Goal: Use online tool/utility: Use online tool/utility

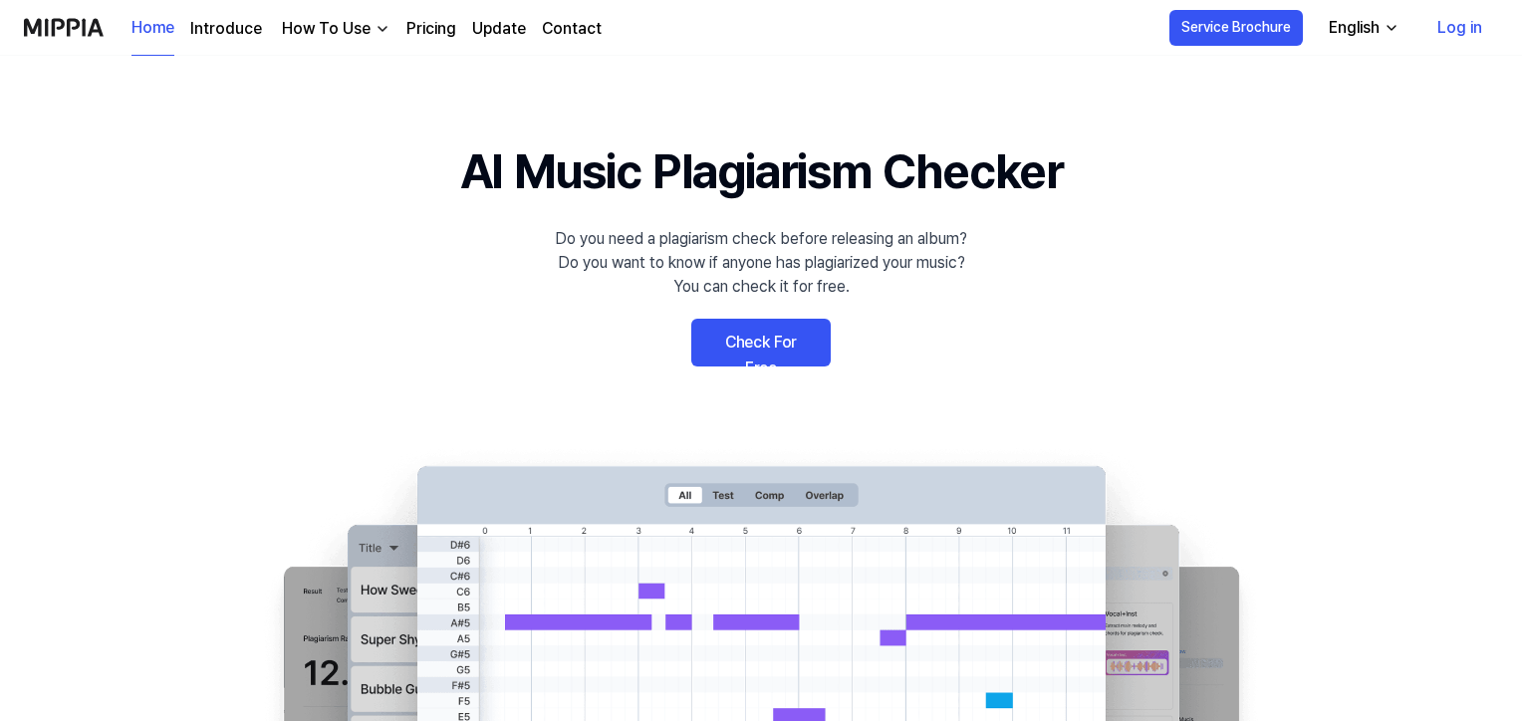
click at [762, 340] on link "Check For Free" at bounding box center [760, 343] width 139 height 48
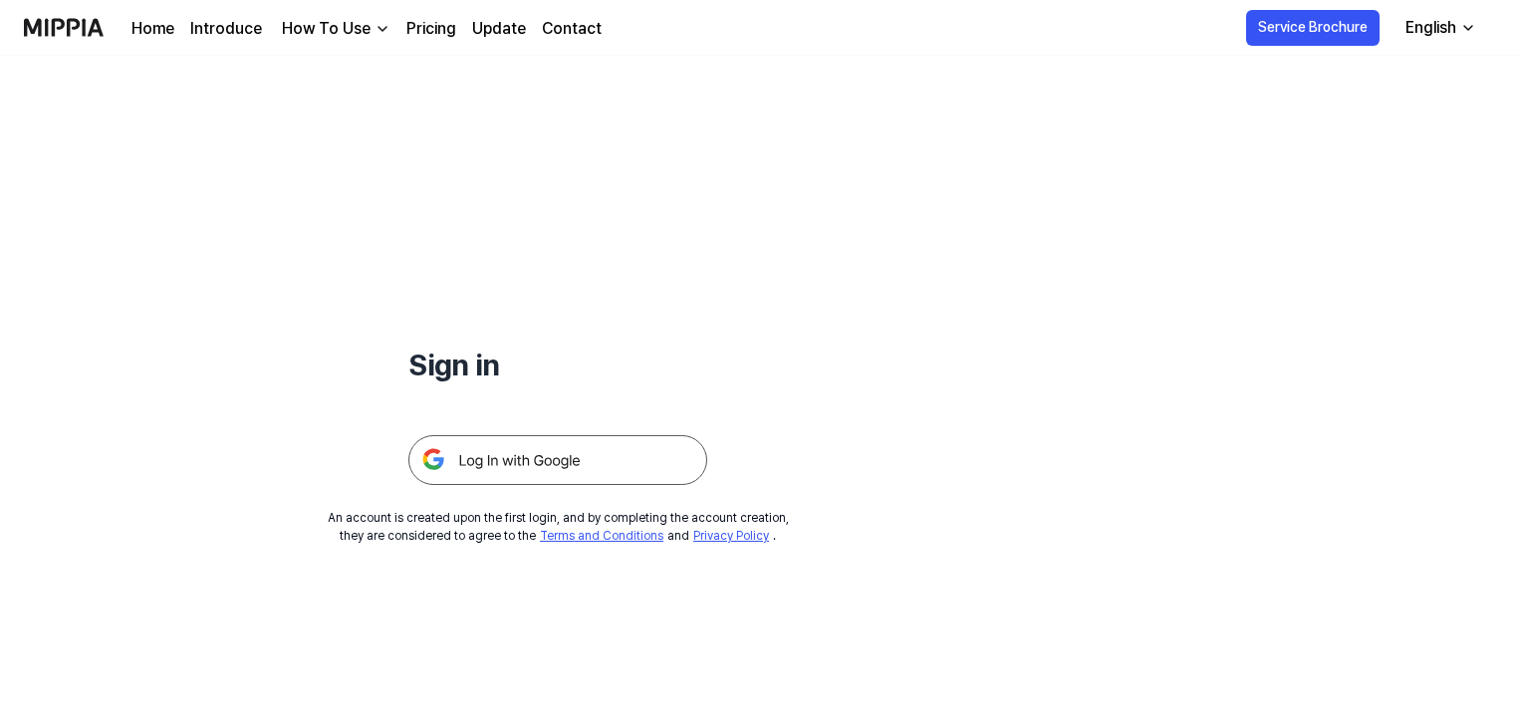
click at [562, 482] on img at bounding box center [557, 460] width 299 height 50
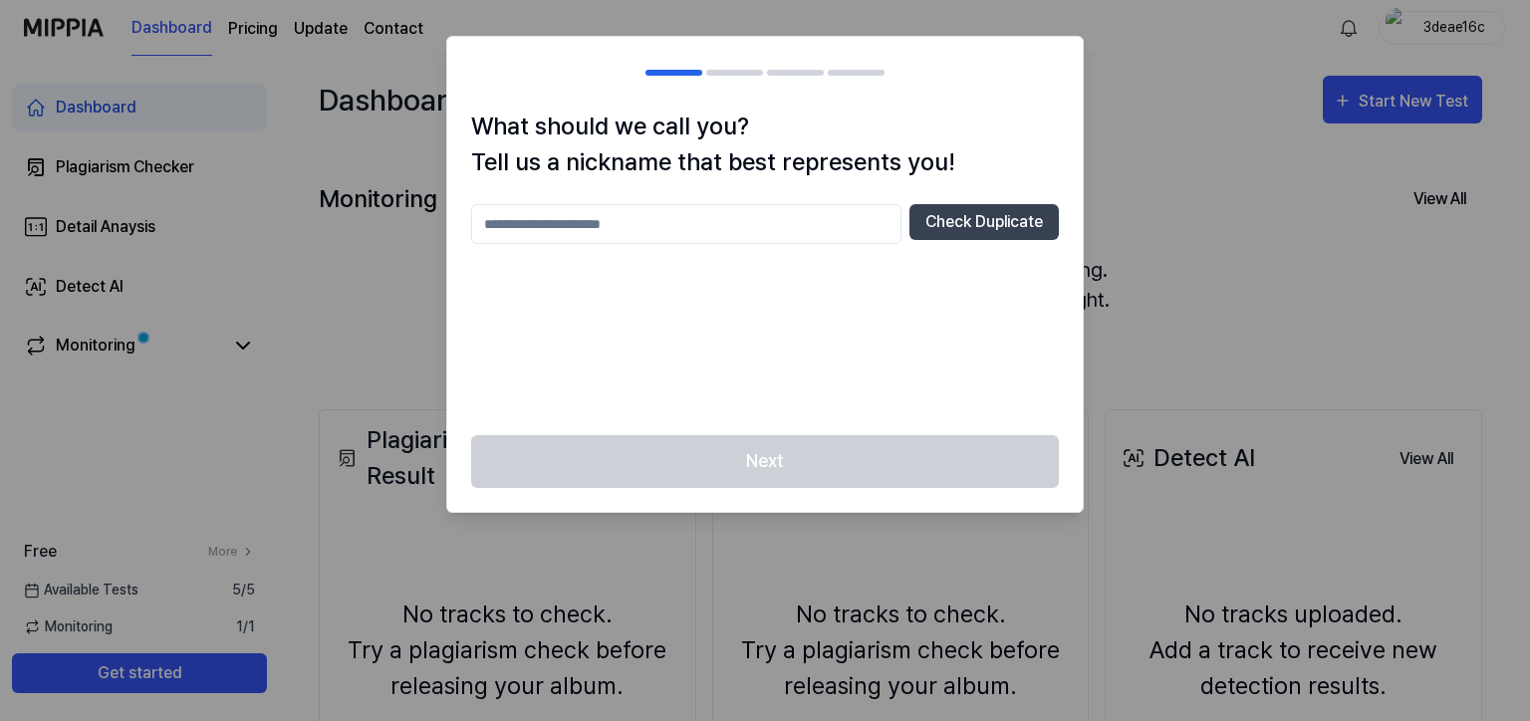
click at [785, 230] on input "text" at bounding box center [686, 224] width 430 height 40
type input "*"
type input "*******"
click at [973, 207] on button "Check Duplicate" at bounding box center [983, 222] width 149 height 36
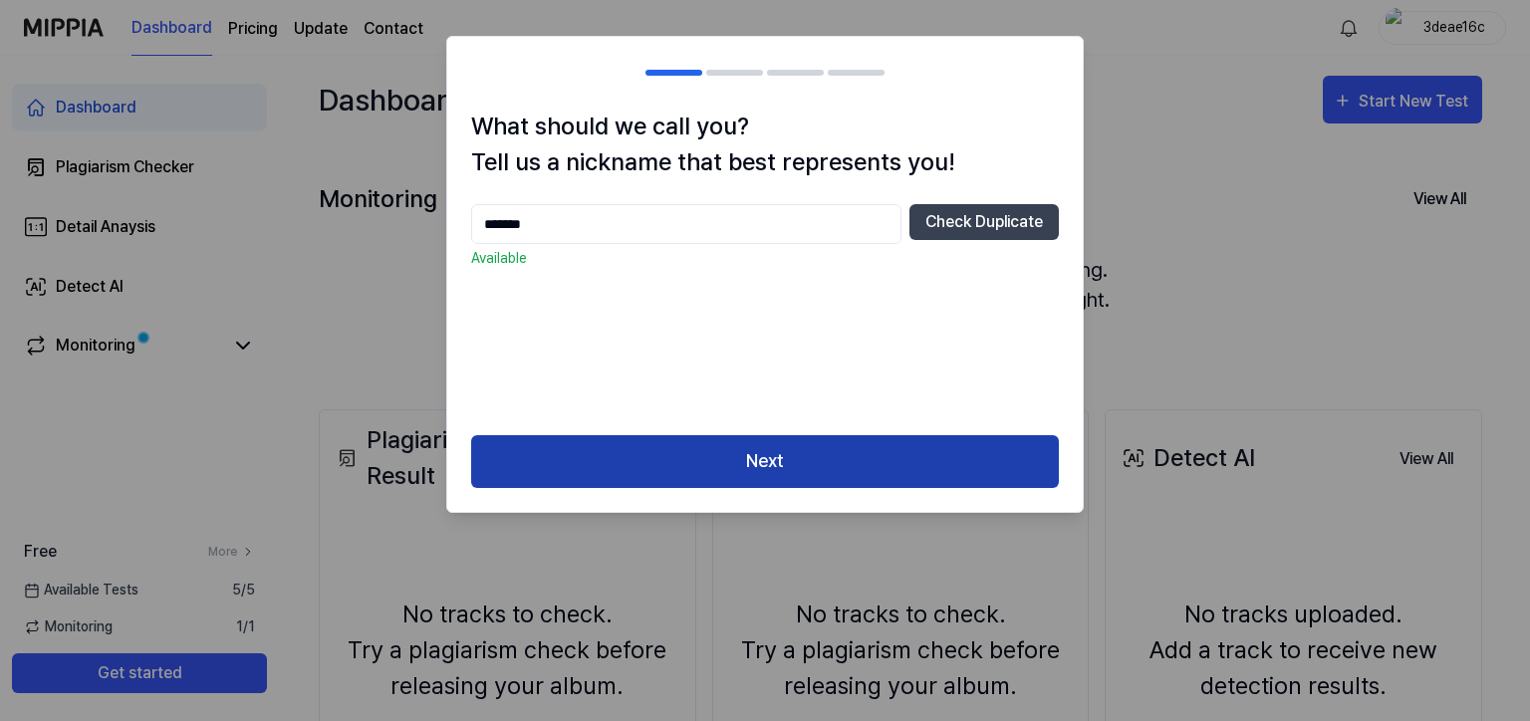
click at [793, 464] on button "Next" at bounding box center [765, 461] width 588 height 53
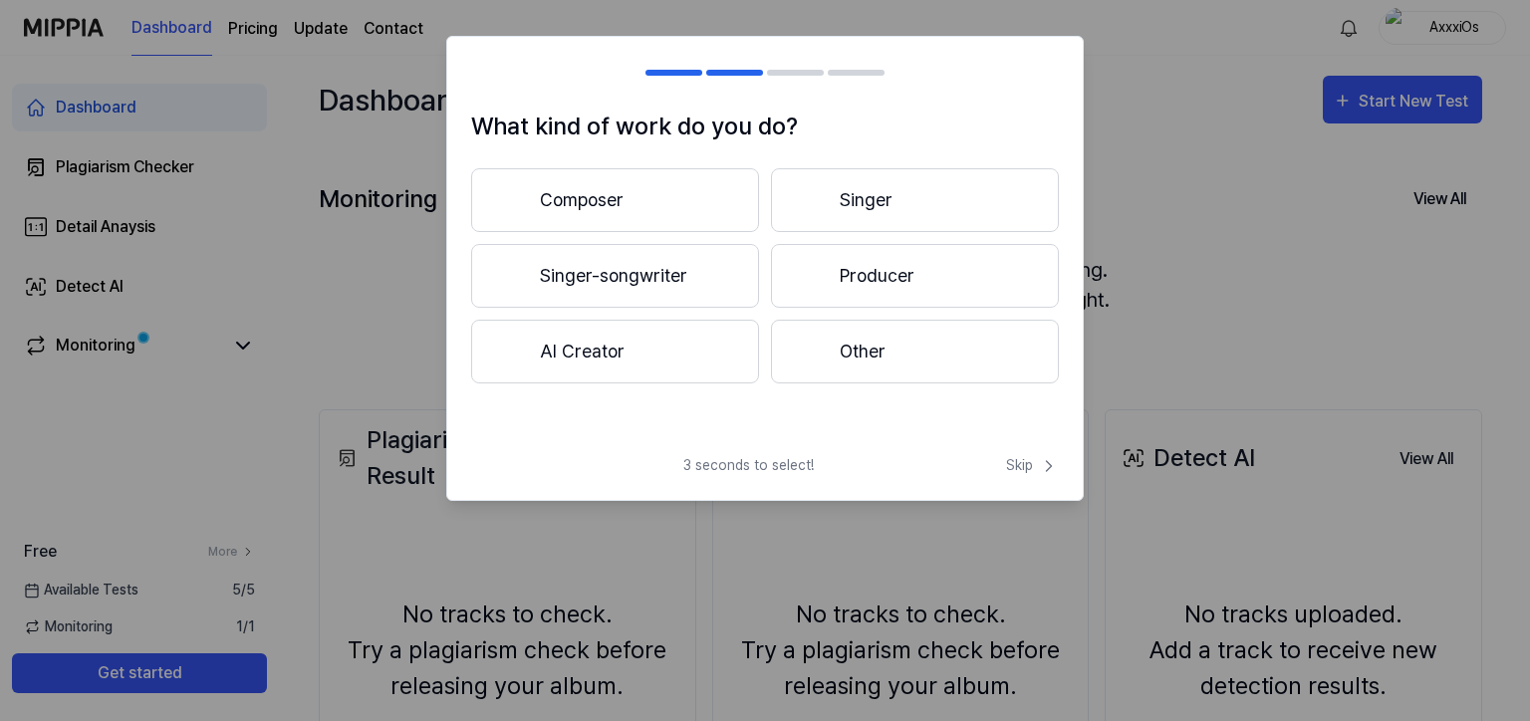
click at [685, 282] on button "Singer-songwriter" at bounding box center [615, 276] width 288 height 64
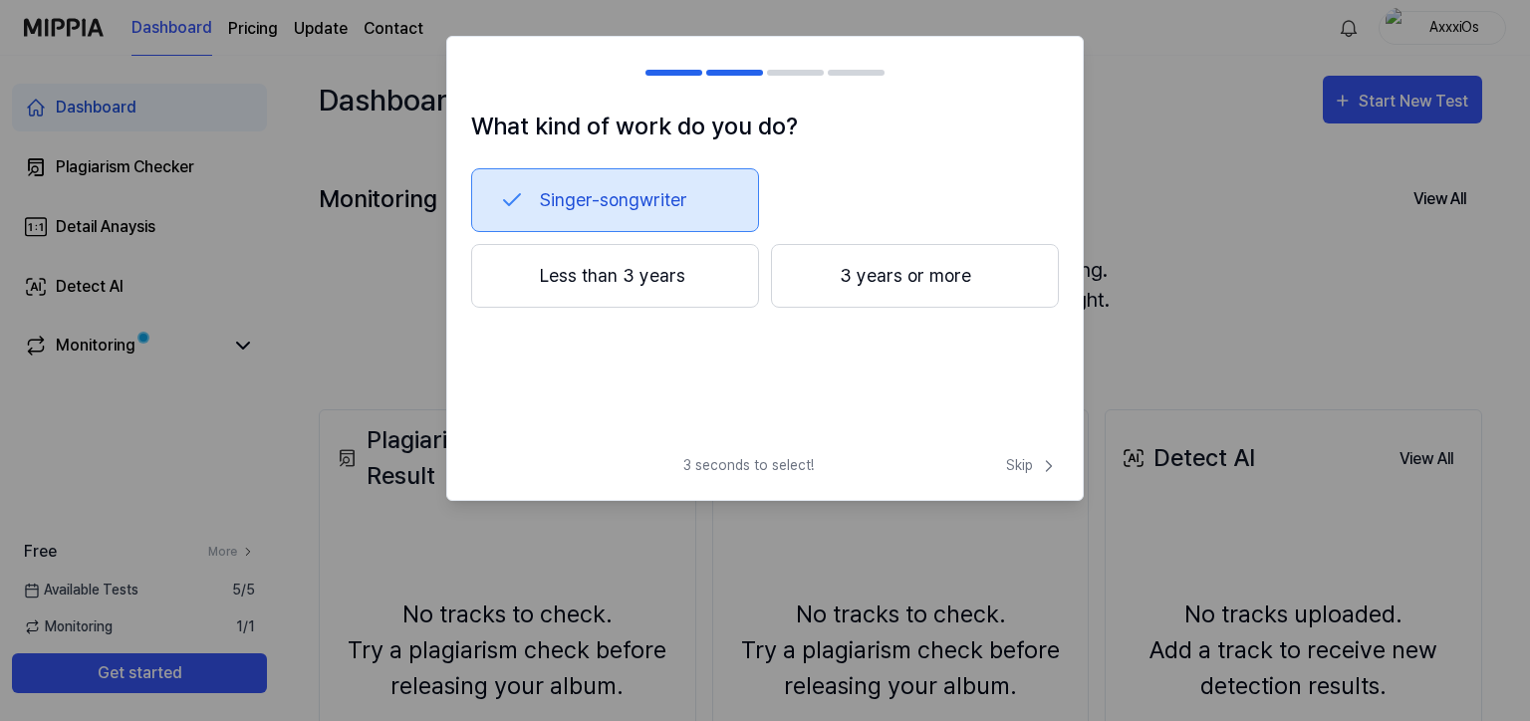
click at [630, 280] on button "Less than 3 years" at bounding box center [615, 276] width 288 height 64
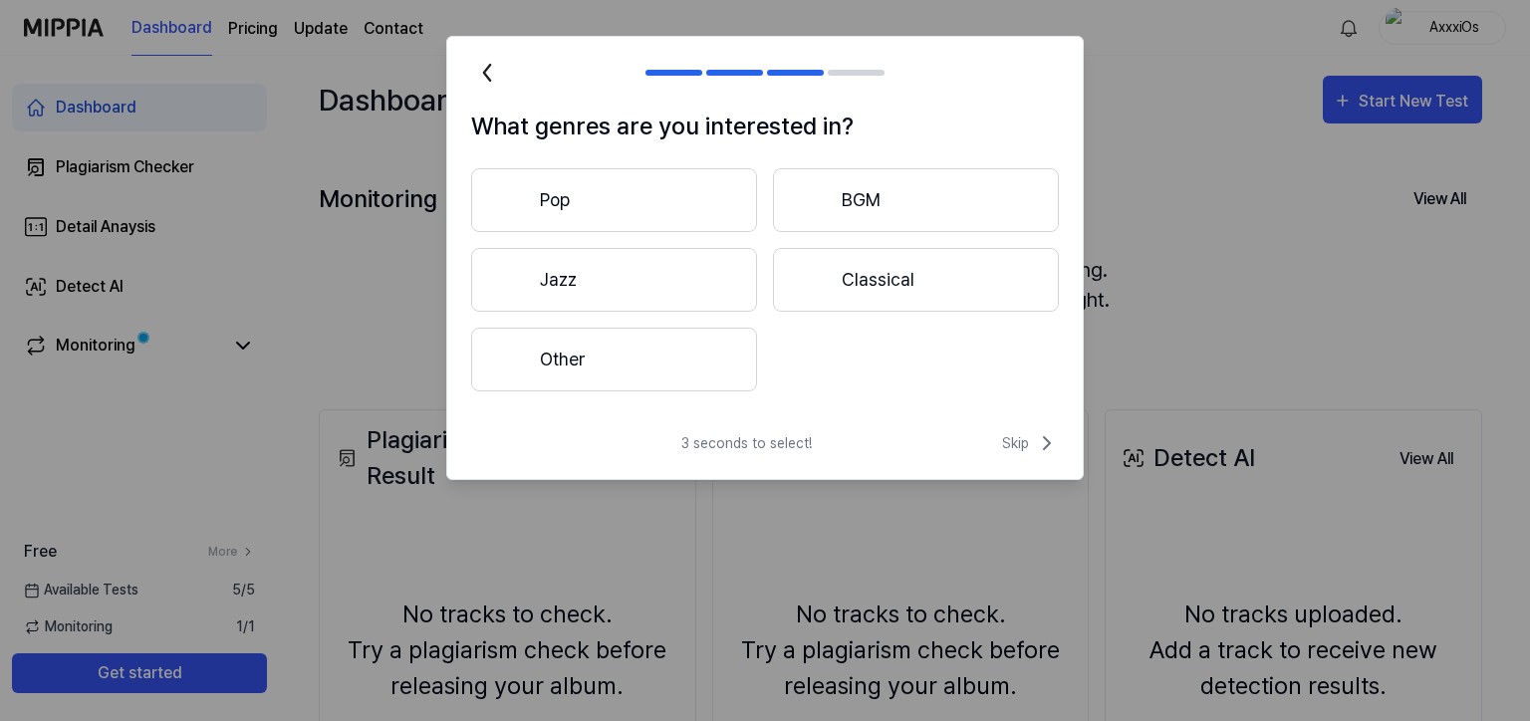
click at [611, 362] on button "Other" at bounding box center [614, 360] width 286 height 64
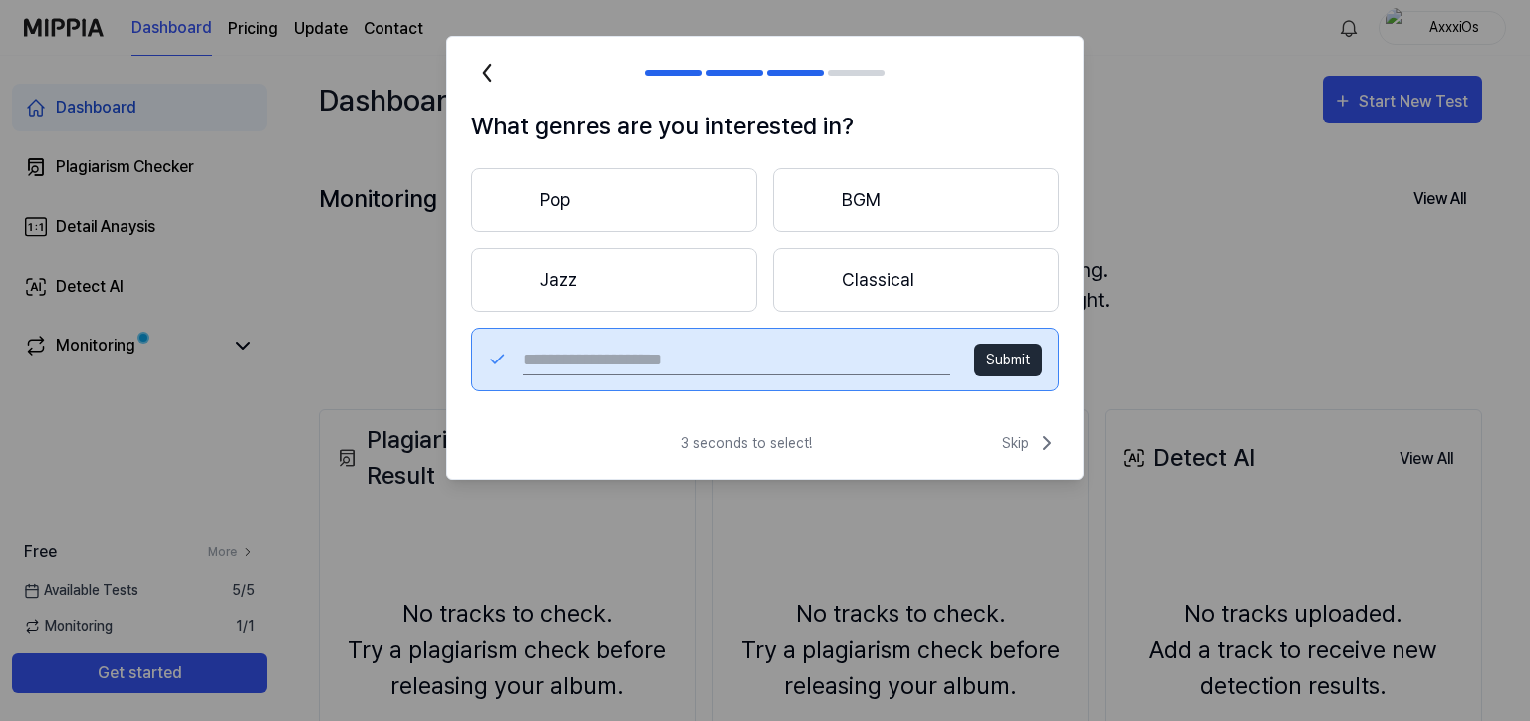
click at [591, 358] on input "text" at bounding box center [736, 360] width 427 height 32
type input "*******"
click at [1031, 365] on button "Submit" at bounding box center [1008, 360] width 68 height 33
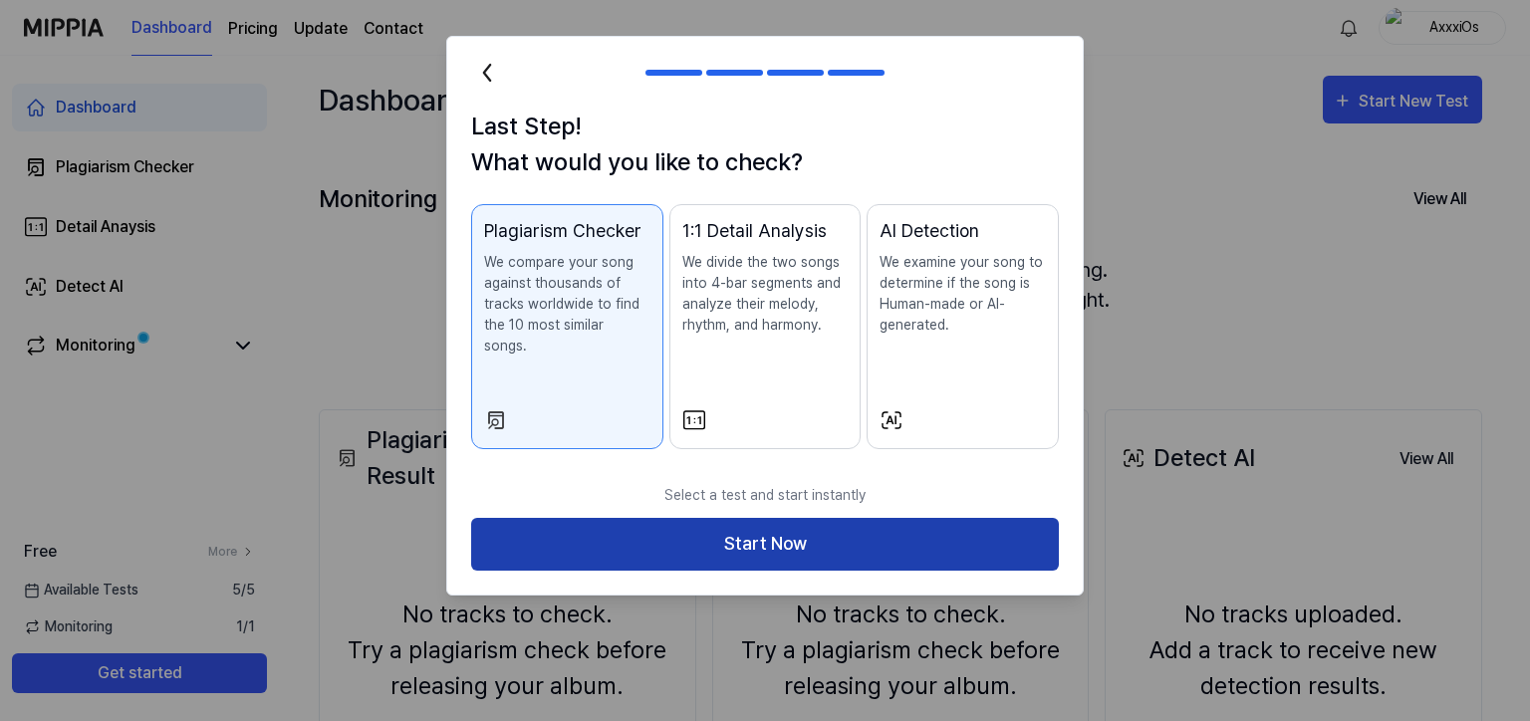
click at [691, 530] on button "Start Now" at bounding box center [765, 544] width 588 height 53
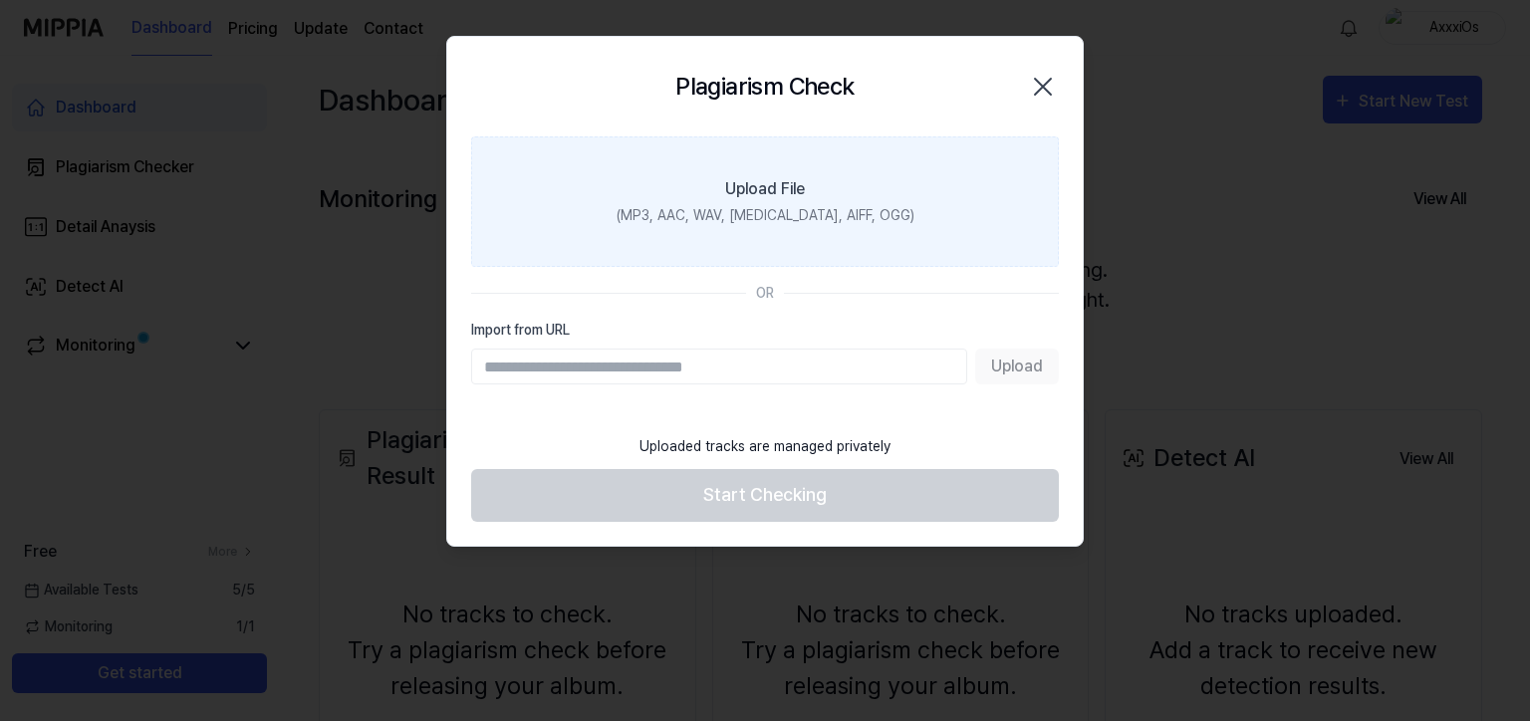
click at [750, 171] on label "Upload File (MP3, AAC, WAV, FLAC, AIFF, OGG)" at bounding box center [765, 201] width 588 height 130
click at [0, 0] on input "Upload File (MP3, AAC, WAV, FLAC, AIFF, OGG)" at bounding box center [0, 0] width 0 height 0
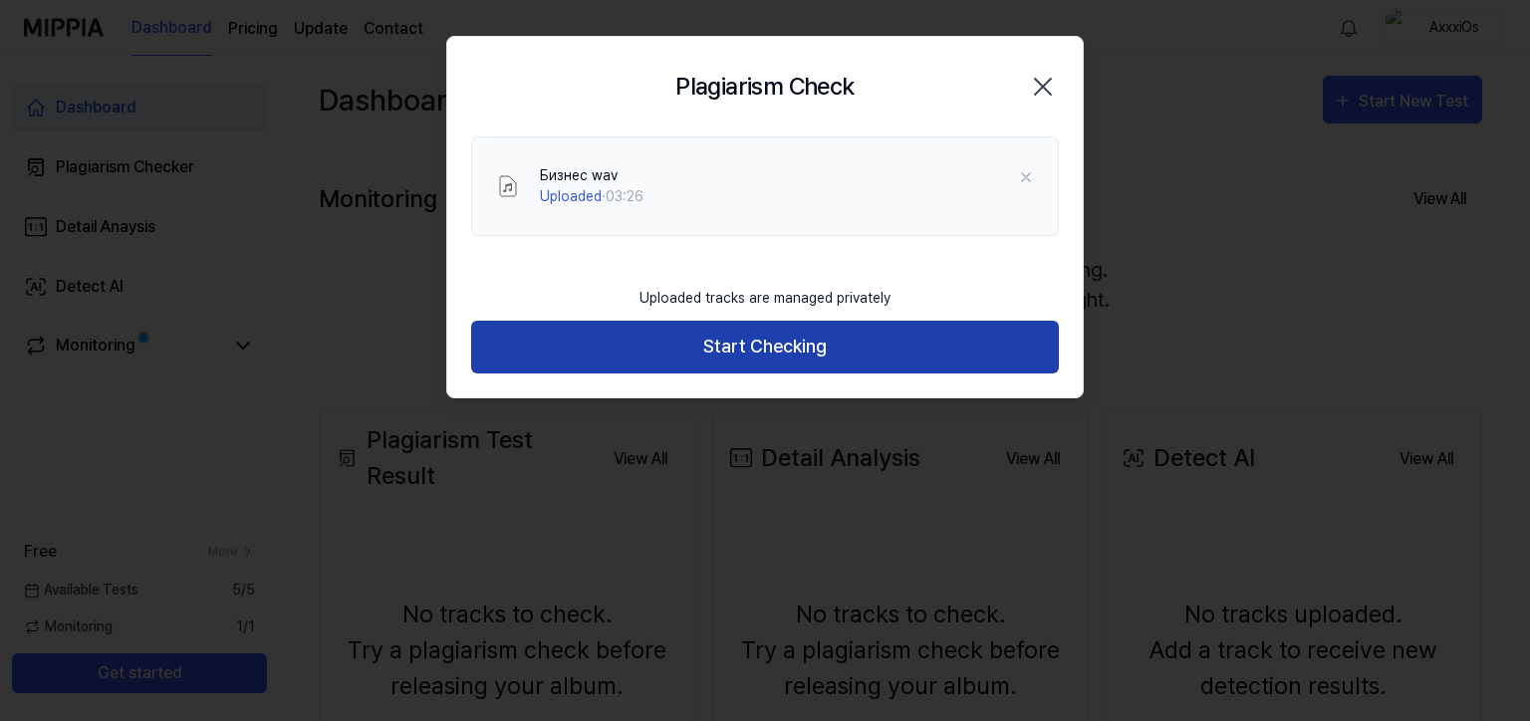
click at [945, 335] on button "Start Checking" at bounding box center [765, 347] width 588 height 53
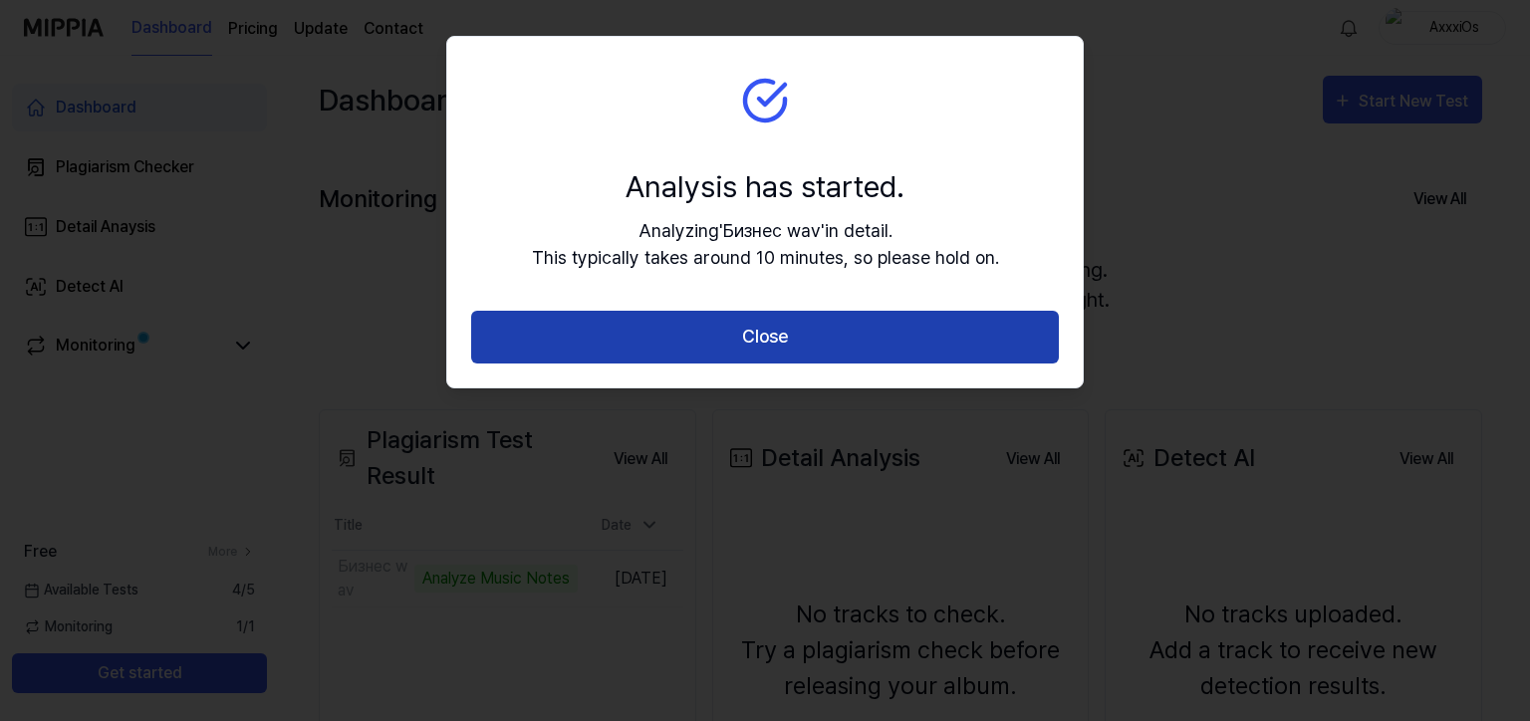
click at [895, 344] on button "Close" at bounding box center [765, 337] width 588 height 53
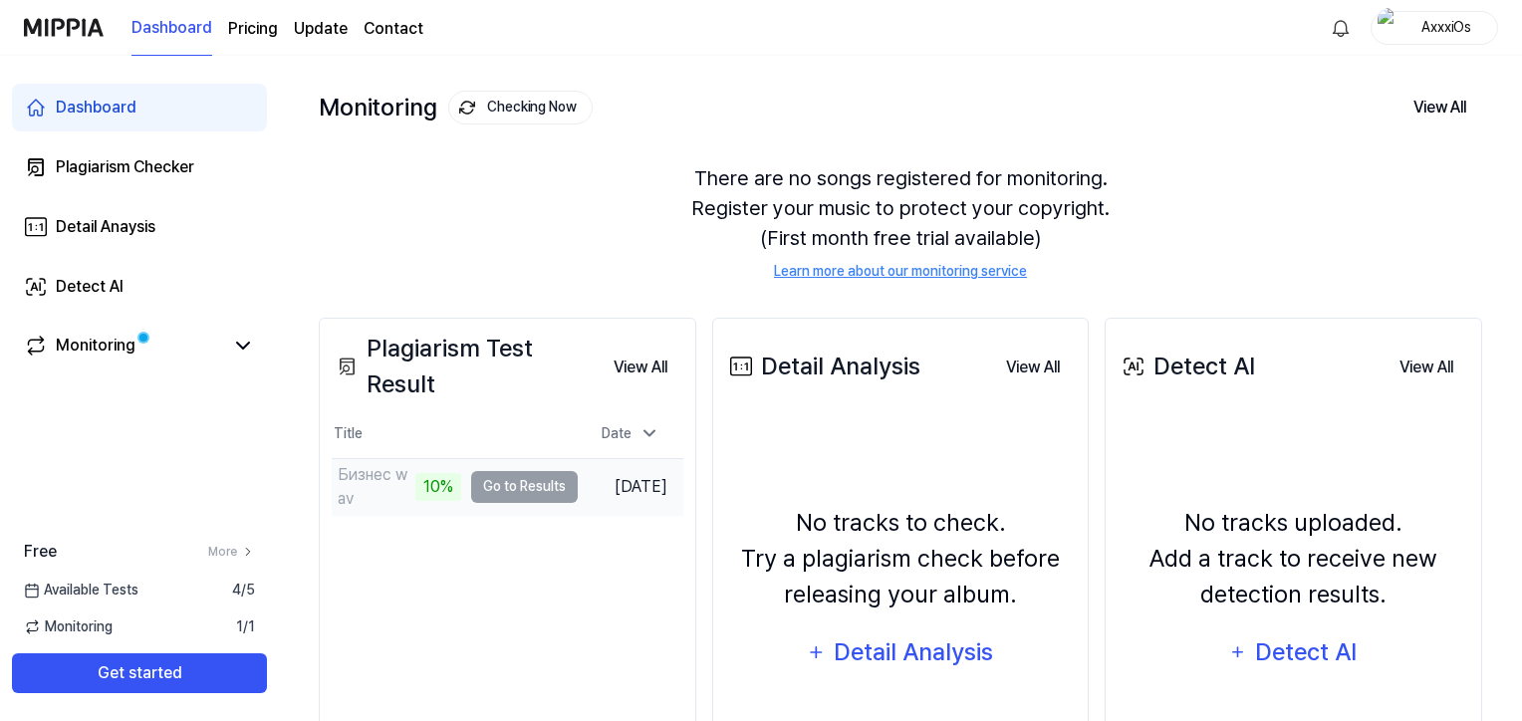
scroll to position [199, 0]
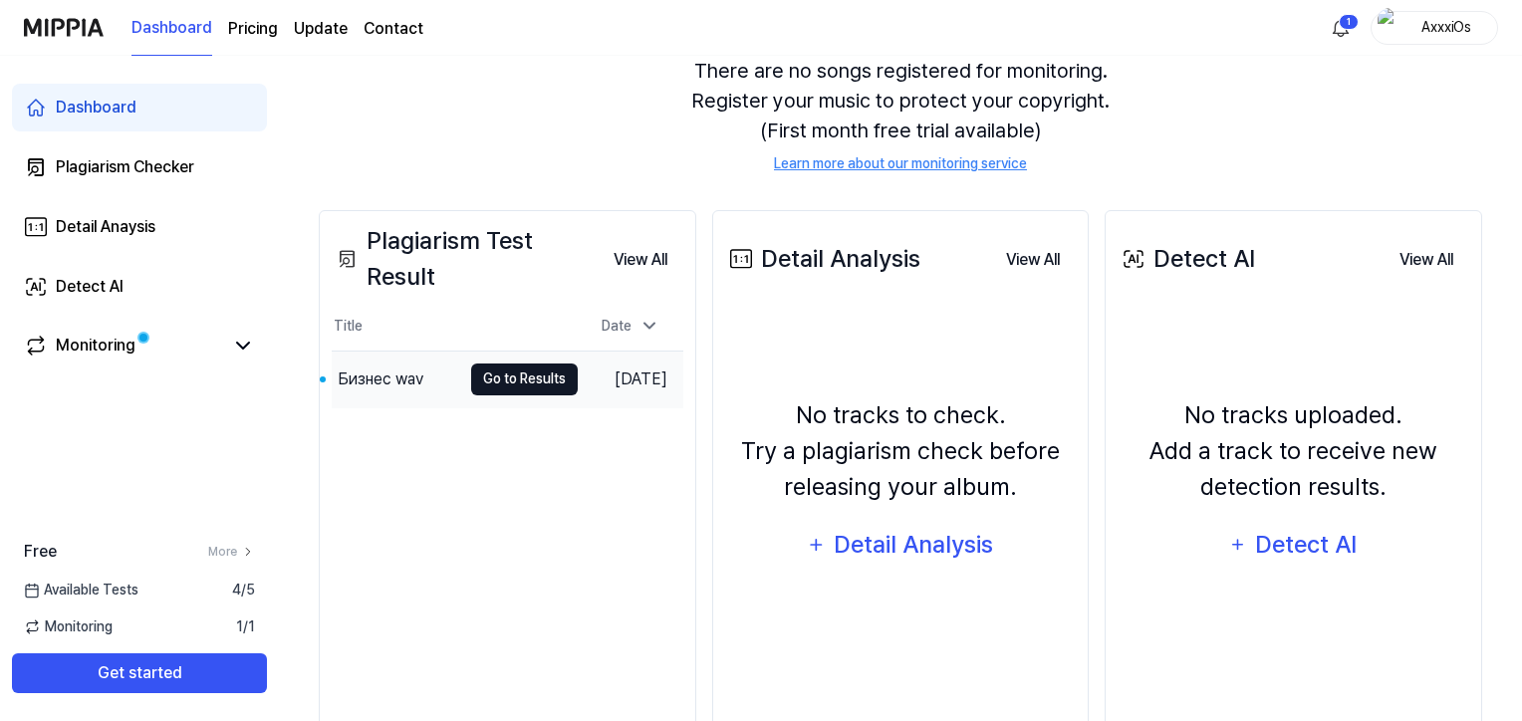
click at [499, 381] on button "Go to Results" at bounding box center [524, 379] width 107 height 32
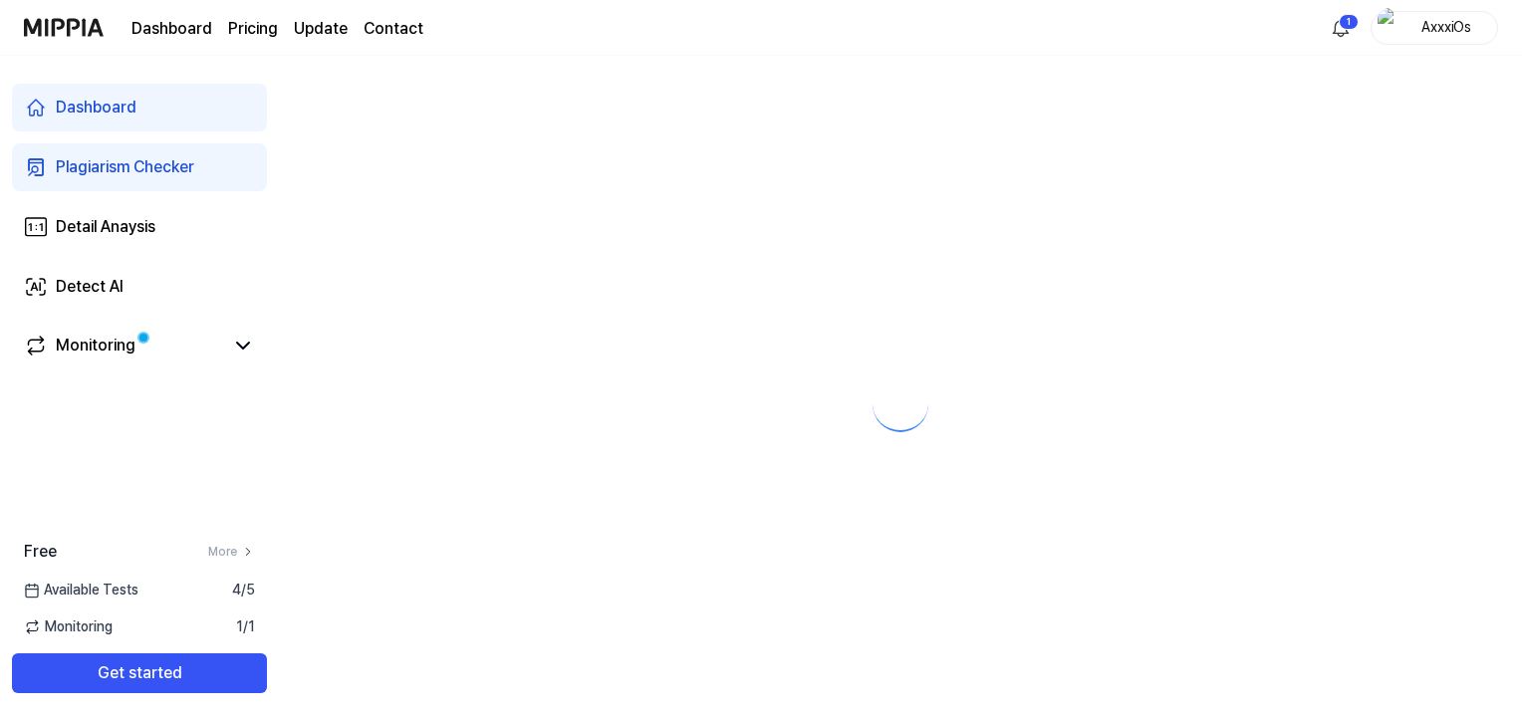
scroll to position [0, 0]
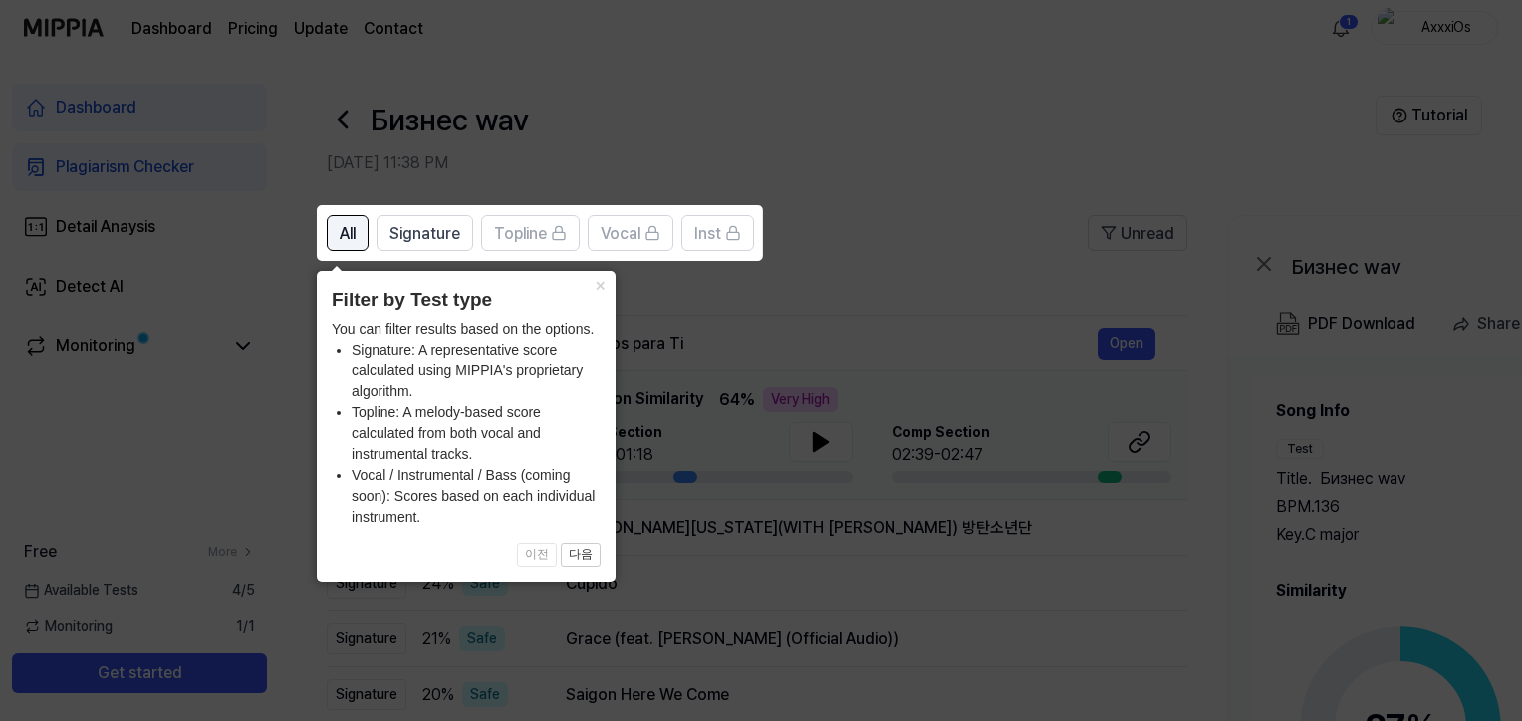
click at [361, 239] on button "All" at bounding box center [348, 233] width 42 height 36
click at [601, 286] on button "×" at bounding box center [600, 285] width 32 height 28
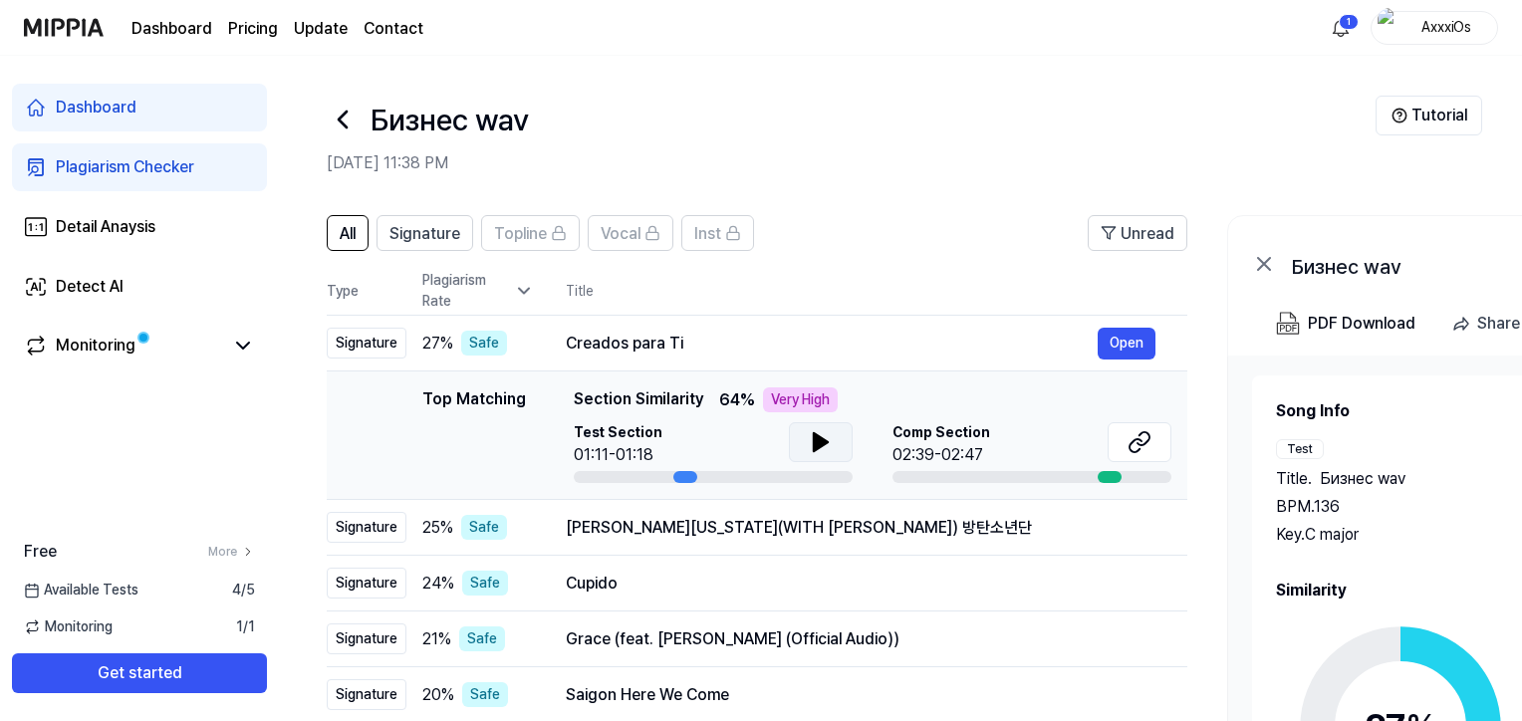
click at [832, 440] on button at bounding box center [821, 442] width 64 height 40
click at [817, 437] on icon at bounding box center [817, 442] width 4 height 16
click at [819, 443] on icon at bounding box center [821, 442] width 14 height 18
click at [821, 438] on icon at bounding box center [821, 442] width 14 height 18
click at [530, 296] on icon at bounding box center [524, 291] width 20 height 20
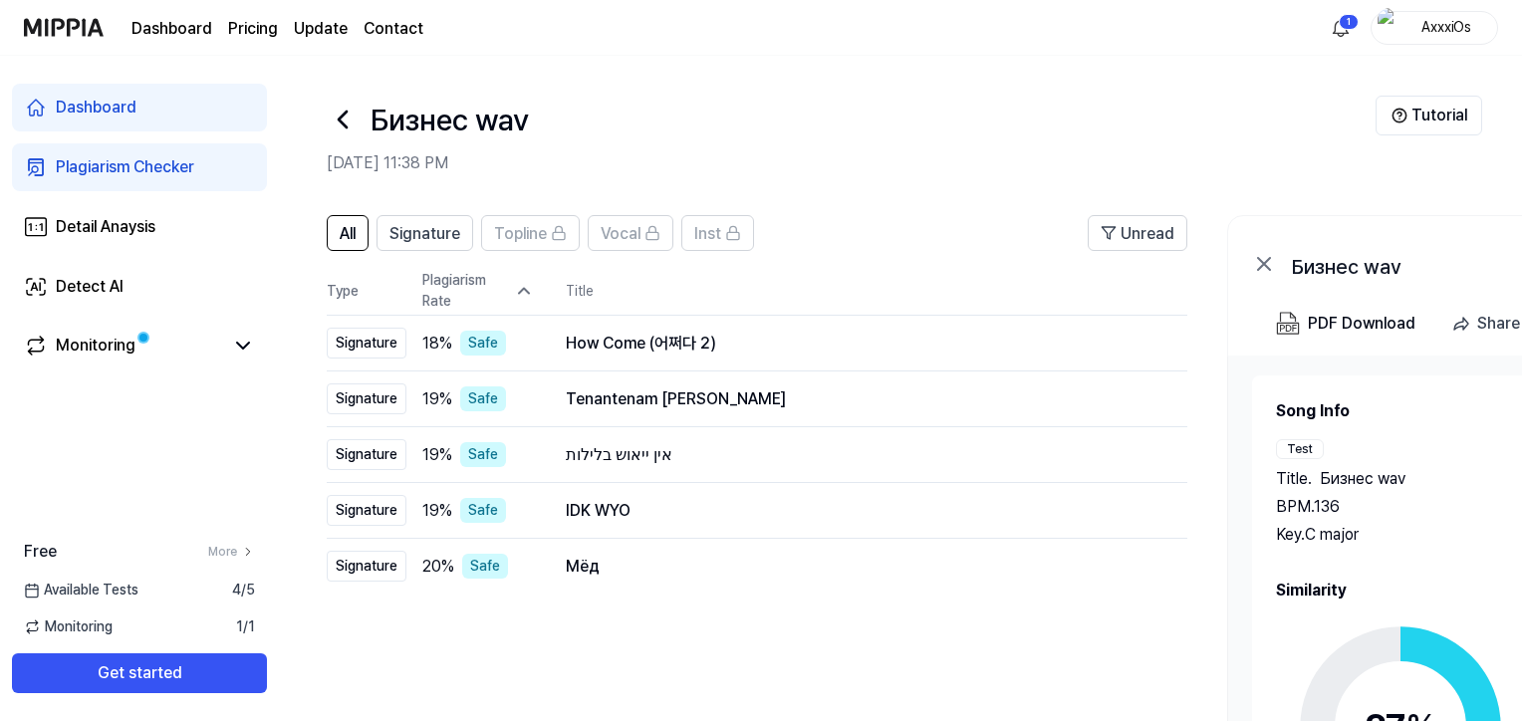
click at [525, 291] on icon at bounding box center [524, 291] width 20 height 20
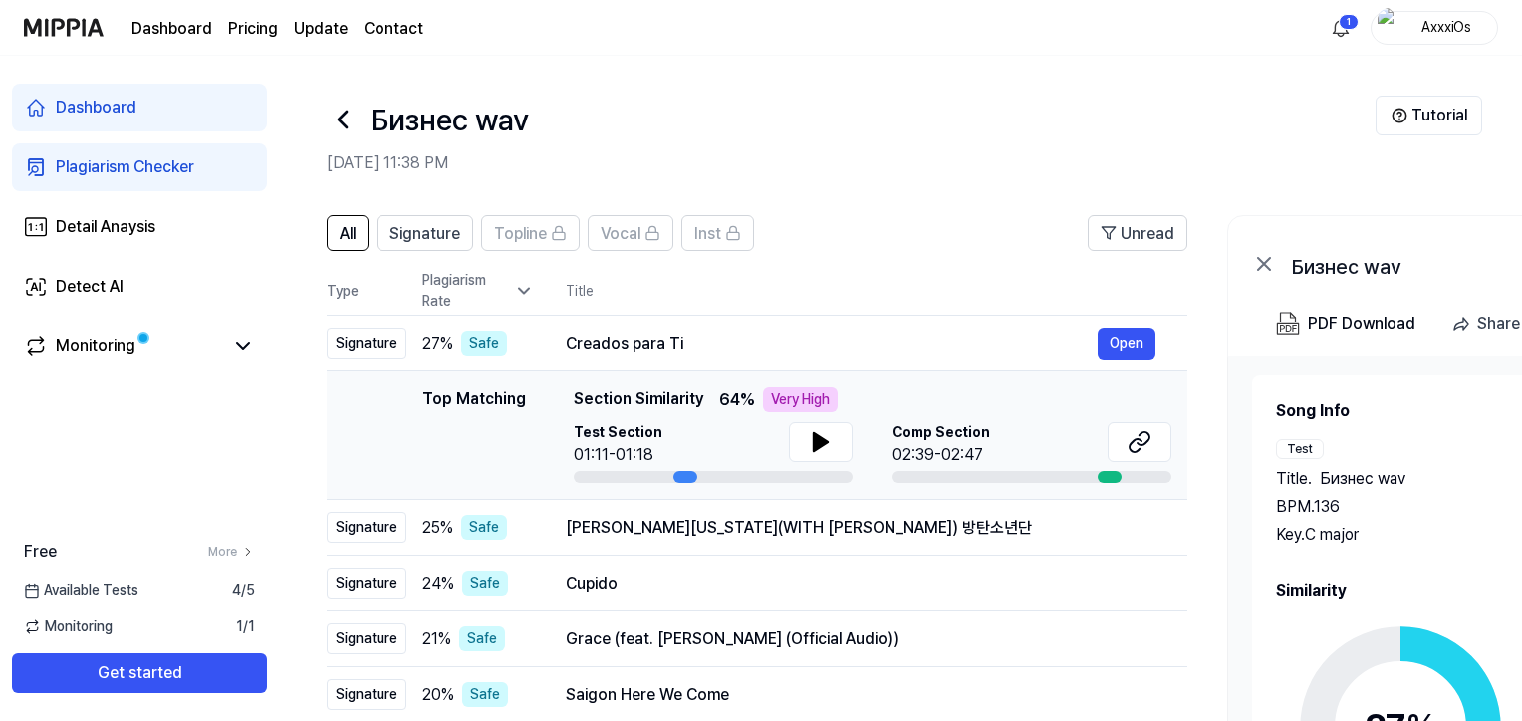
click at [462, 391] on div "Top Matching" at bounding box center [474, 435] width 104 height 96
click at [453, 391] on div "Top Matching" at bounding box center [474, 435] width 104 height 96
click at [685, 400] on span "Section Similarity" at bounding box center [638, 399] width 129 height 25
click at [805, 450] on button at bounding box center [821, 442] width 64 height 40
click at [824, 449] on icon at bounding box center [821, 442] width 24 height 24
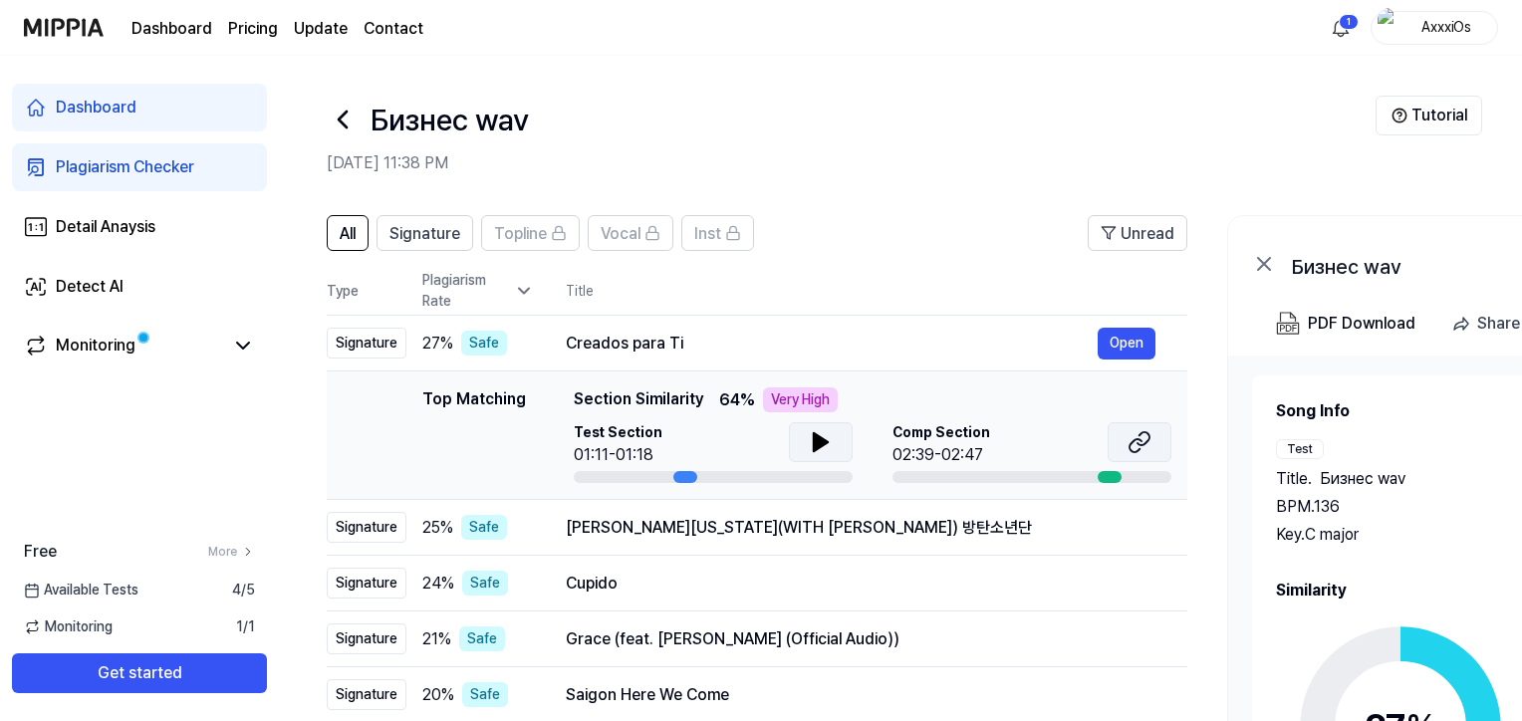
click at [1139, 439] on icon at bounding box center [1135, 445] width 12 height 13
click at [1293, 322] on img "button" at bounding box center [1288, 324] width 24 height 24
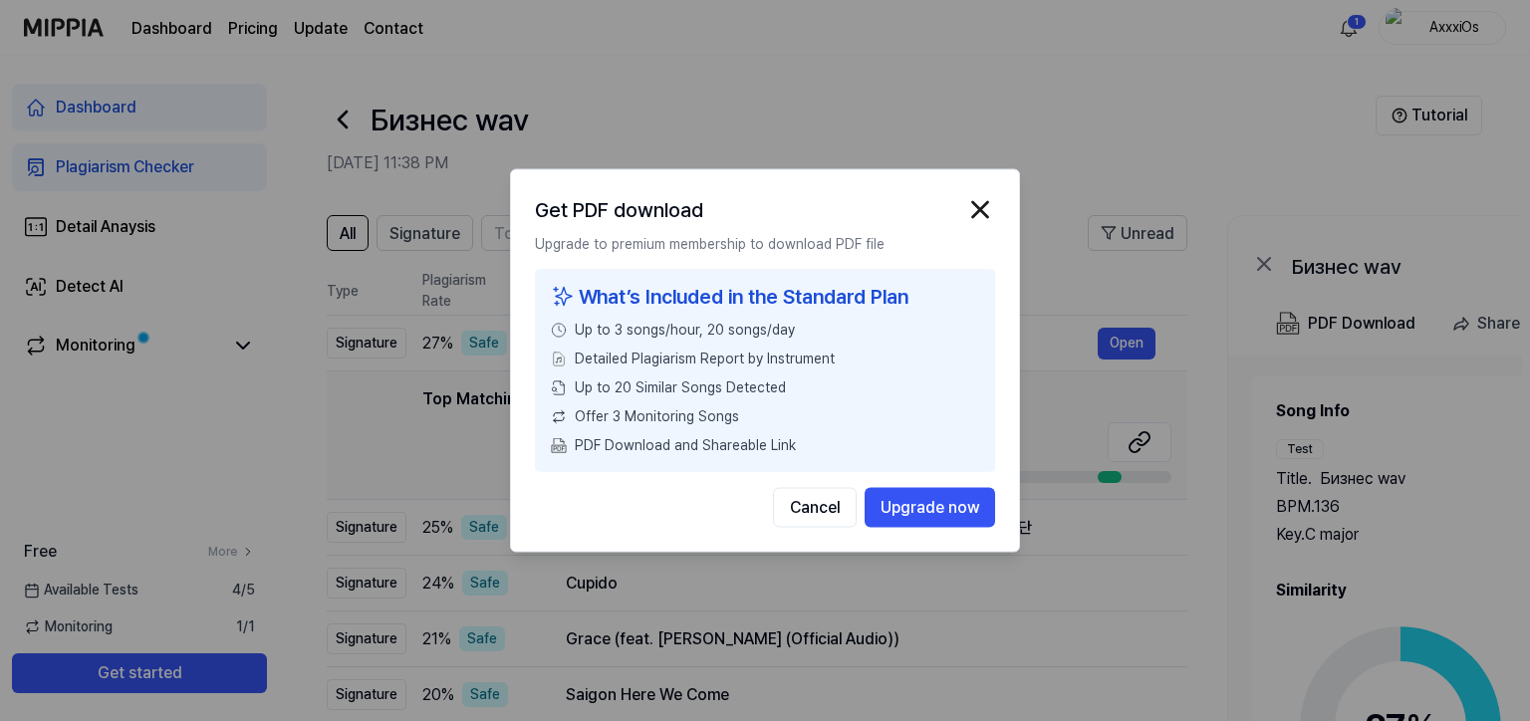
click at [858, 514] on div "Cancel Upgrade now" at bounding box center [765, 508] width 460 height 40
click at [821, 515] on button "Cancel" at bounding box center [815, 508] width 84 height 40
